Goal: Find specific page/section: Find specific page/section

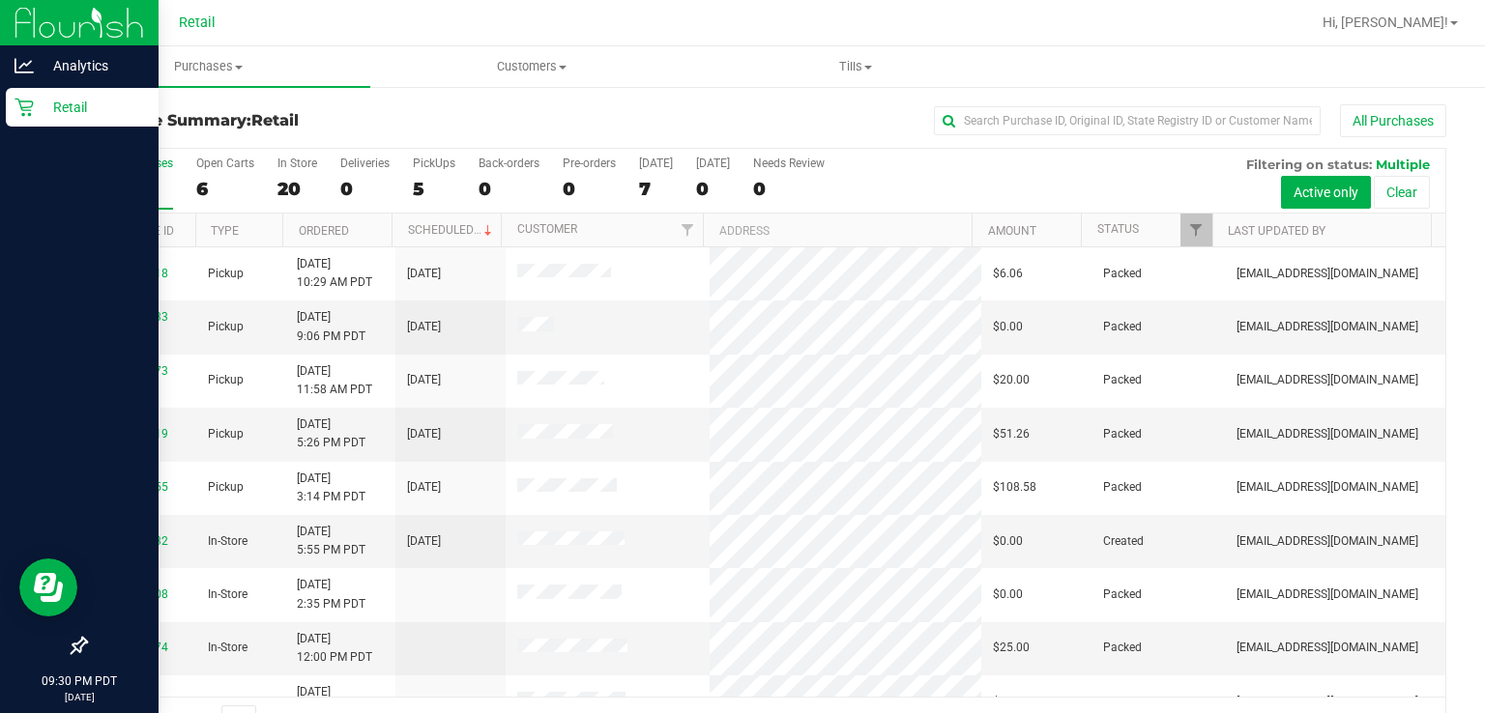
click at [34, 116] on p "Retail" at bounding box center [92, 107] width 116 height 23
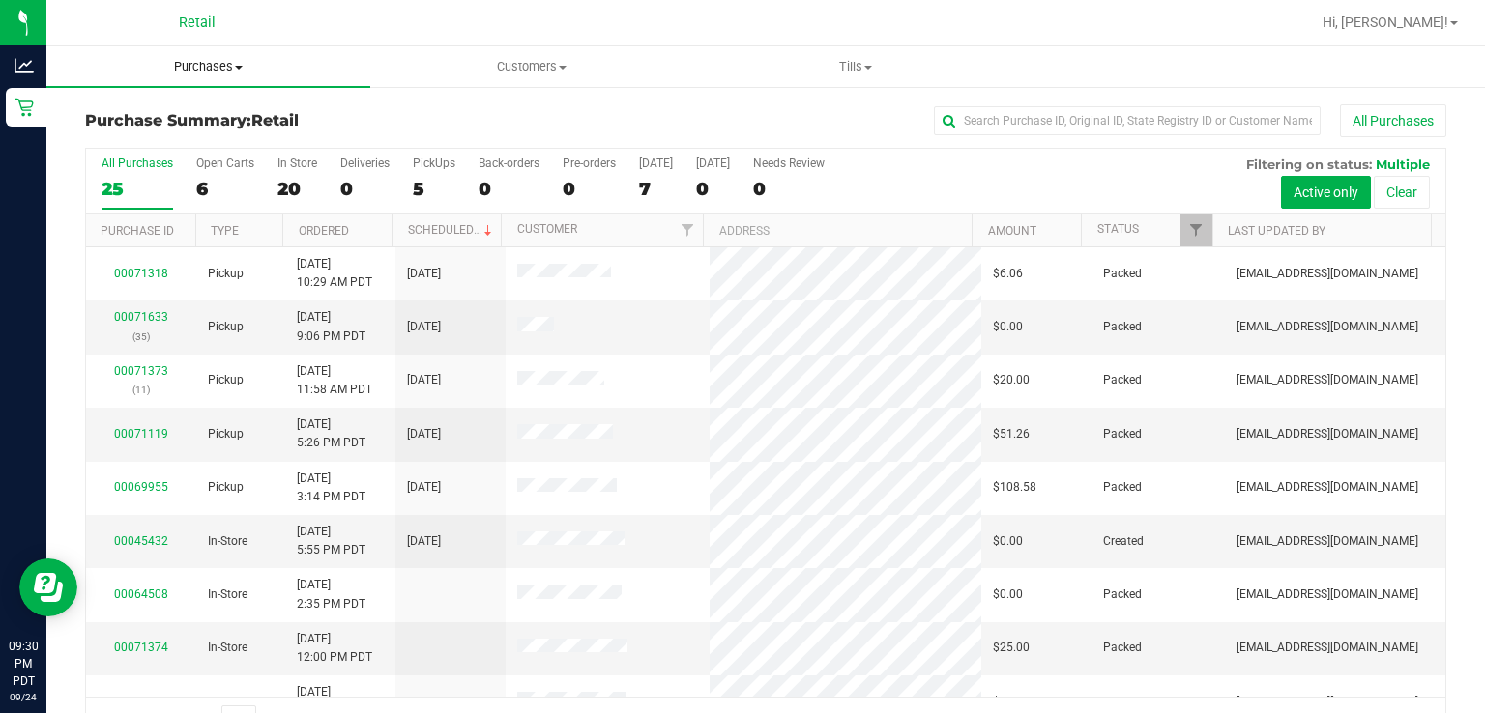
click at [363, 49] on uib-tab-heading "Purchases Summary of purchases Fulfillment All purchases" at bounding box center [208, 66] width 324 height 41
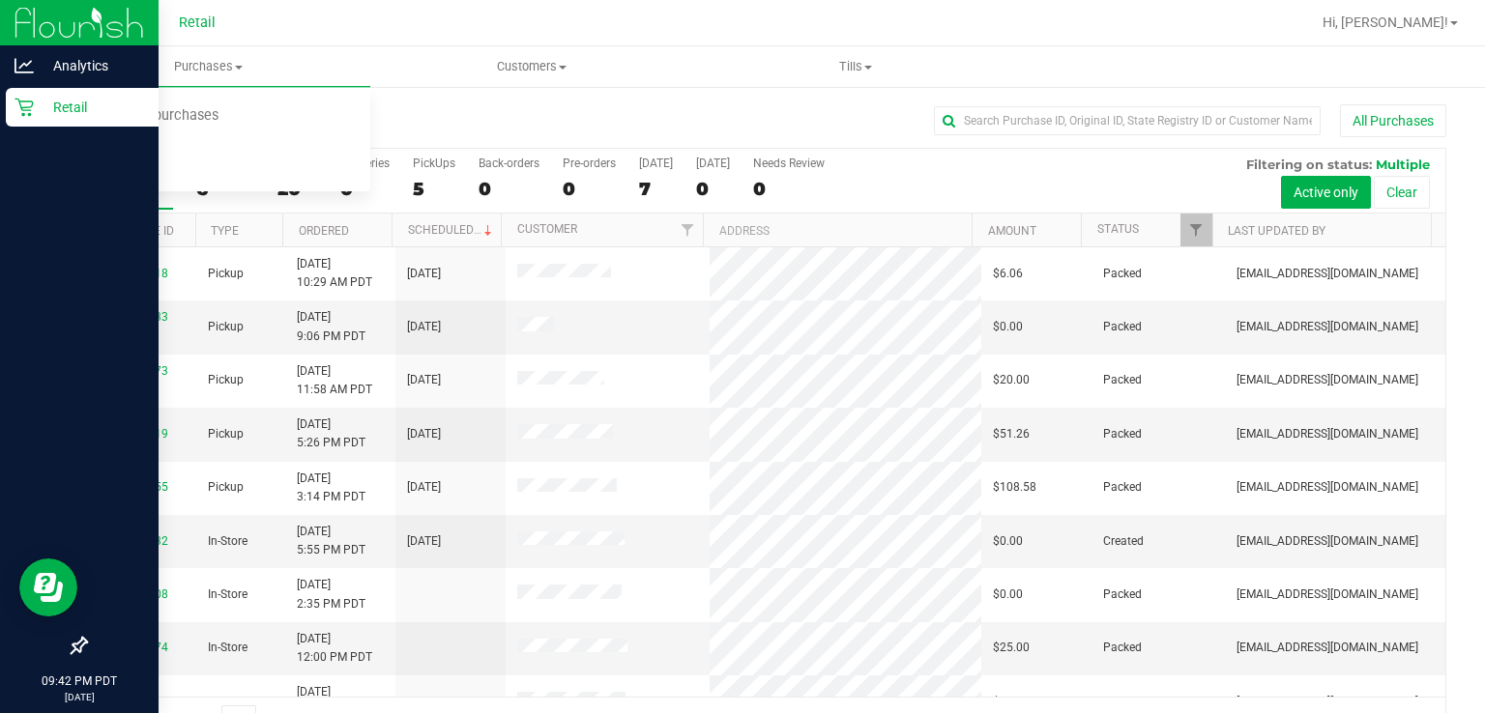
click at [38, 108] on p "Retail" at bounding box center [92, 107] width 116 height 23
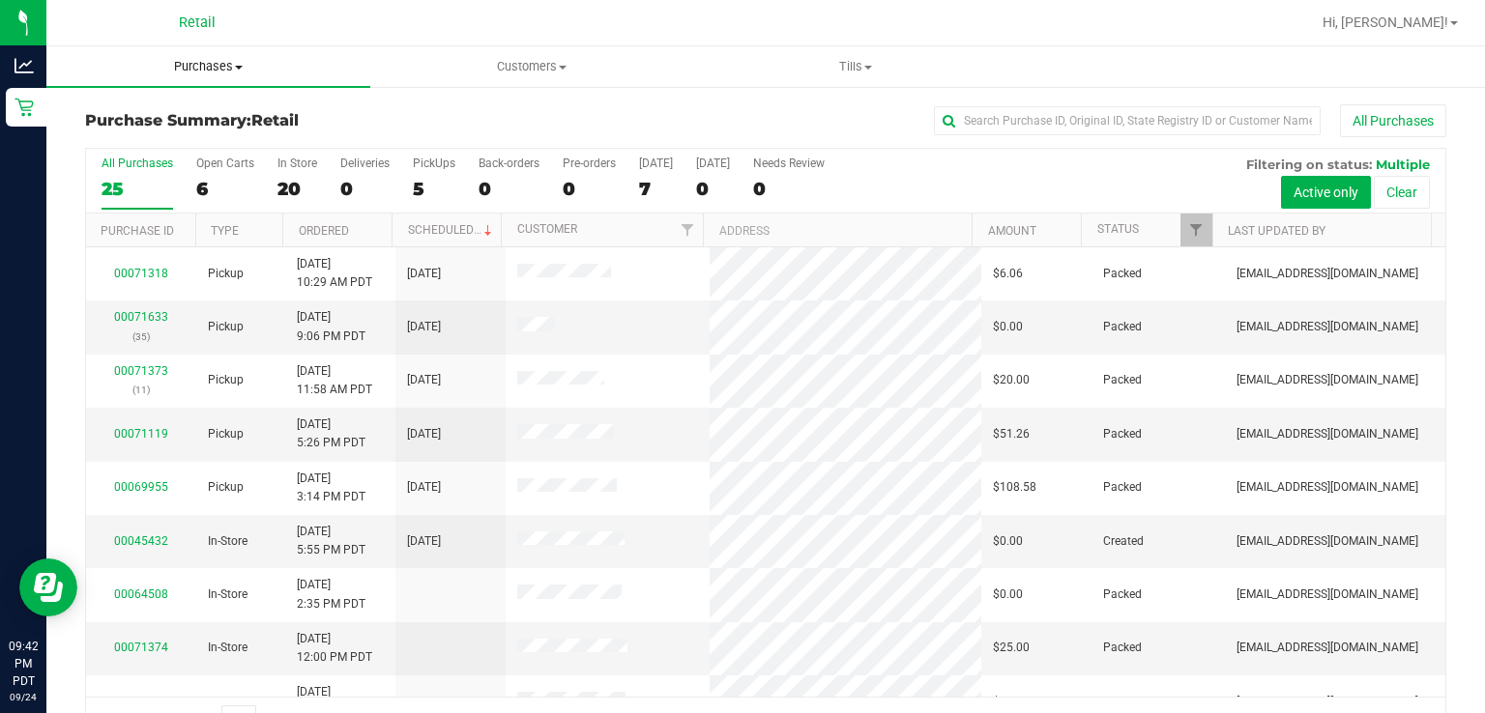
click at [336, 54] on uib-tab-heading "Purchases Summary of purchases Fulfillment All purchases" at bounding box center [208, 66] width 324 height 41
